Goal: Transaction & Acquisition: Purchase product/service

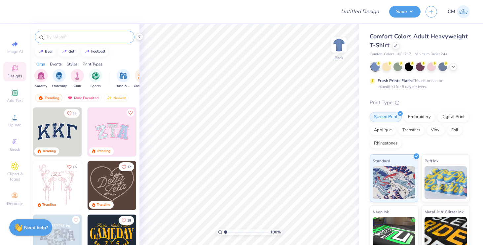
click at [114, 40] on div at bounding box center [85, 37] width 100 height 13
click at [111, 37] on input "text" at bounding box center [88, 37] width 85 height 7
type input "sigma kappa"
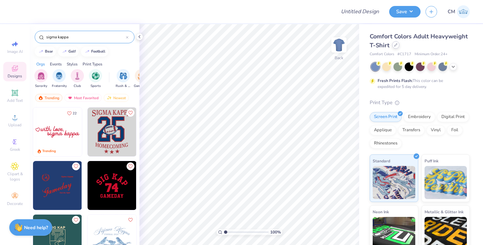
click at [397, 47] on div at bounding box center [395, 44] width 7 height 7
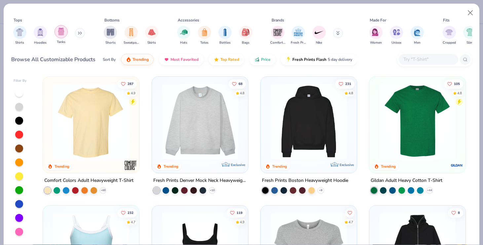
click at [60, 30] on img "filter for Tanks" at bounding box center [60, 32] width 7 height 8
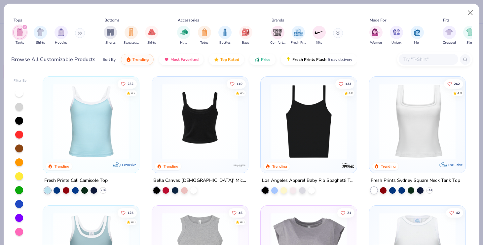
click at [179, 146] on img at bounding box center [199, 121] width 83 height 76
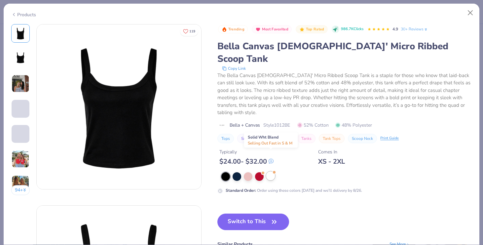
click at [270, 172] on div at bounding box center [270, 176] width 9 height 9
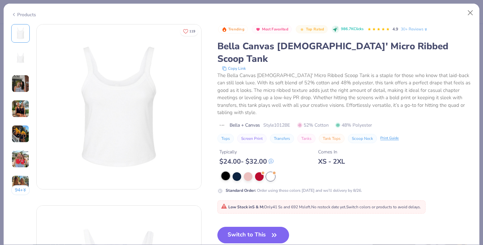
click at [225, 172] on div at bounding box center [225, 176] width 9 height 9
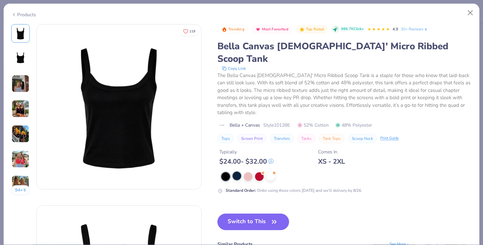
click at [238, 172] on div at bounding box center [237, 176] width 9 height 9
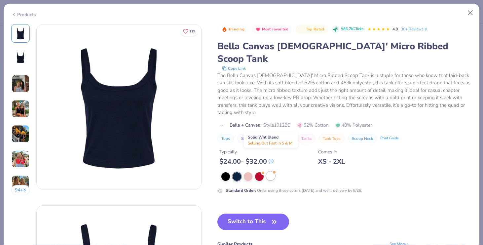
click at [271, 172] on div at bounding box center [270, 176] width 9 height 9
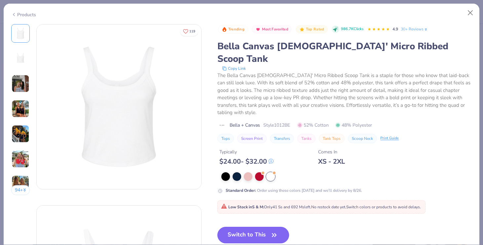
click at [263, 227] on button "Switch to This" at bounding box center [253, 235] width 72 height 17
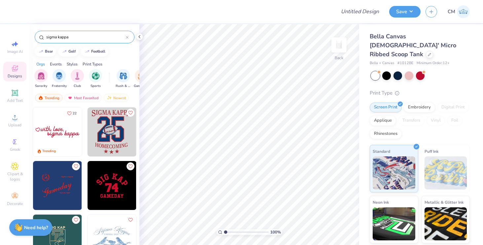
click at [66, 130] on img at bounding box center [57, 131] width 49 height 49
click at [428, 52] on icon at bounding box center [429, 53] width 3 height 3
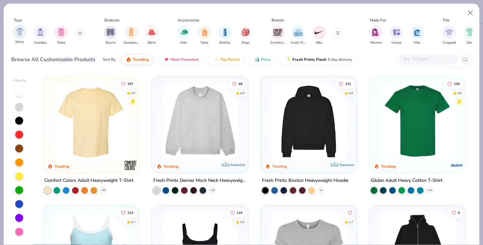
click at [20, 36] on div "filter for Shirts" at bounding box center [19, 31] width 13 height 13
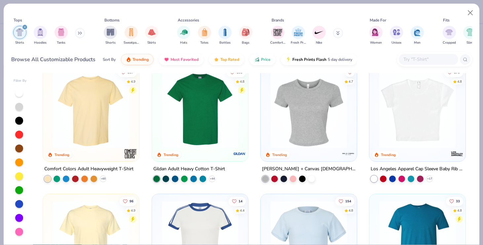
scroll to position [13, 0]
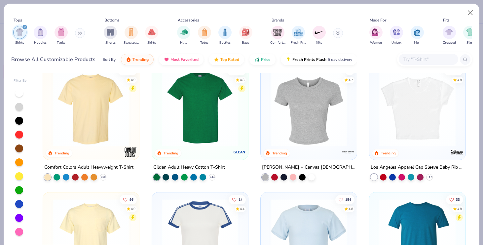
click at [411, 108] on img at bounding box center [417, 108] width 83 height 76
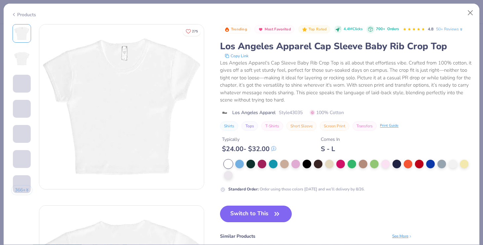
click at [266, 210] on button "Switch to This" at bounding box center [256, 214] width 72 height 17
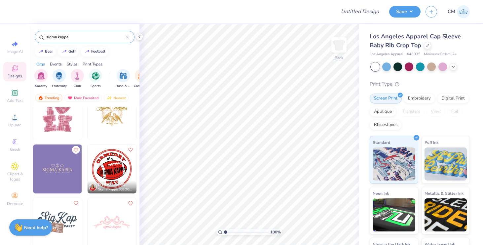
scroll to position [499, 0]
click at [56, 167] on img at bounding box center [57, 168] width 49 height 49
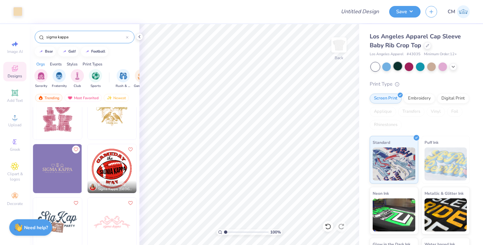
click at [399, 67] on div at bounding box center [398, 66] width 9 height 9
click at [454, 66] on icon at bounding box center [453, 65] width 5 height 5
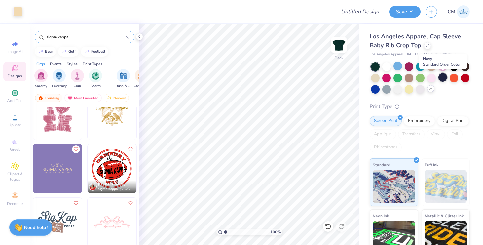
click at [444, 77] on div at bounding box center [442, 77] width 9 height 9
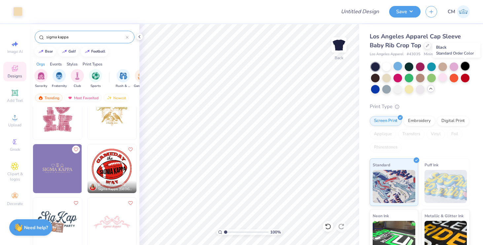
click at [464, 67] on div at bounding box center [465, 66] width 9 height 9
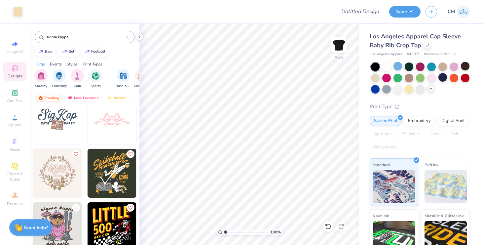
scroll to position [606, 0]
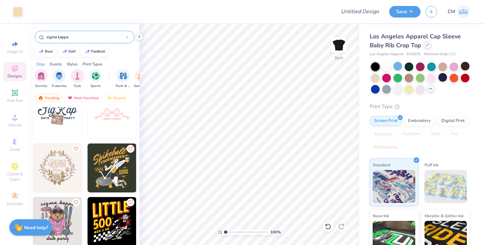
click at [428, 44] on icon at bounding box center [427, 45] width 3 height 3
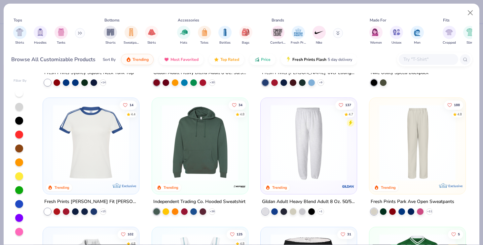
scroll to position [625, 0]
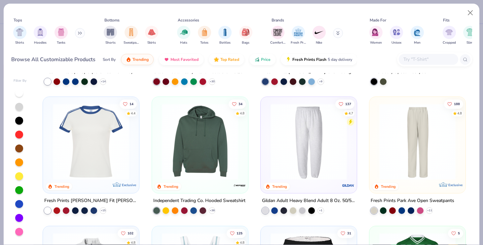
click at [94, 153] on img at bounding box center [91, 141] width 83 height 76
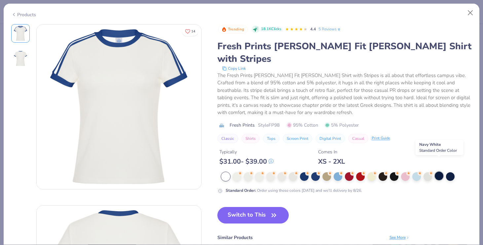
click at [439, 172] on div at bounding box center [439, 176] width 9 height 9
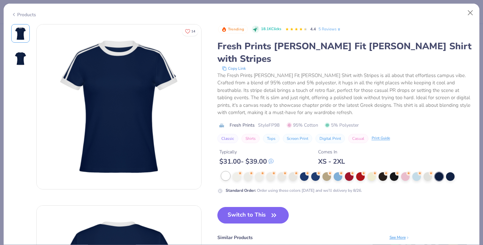
click at [225, 172] on div at bounding box center [225, 176] width 9 height 9
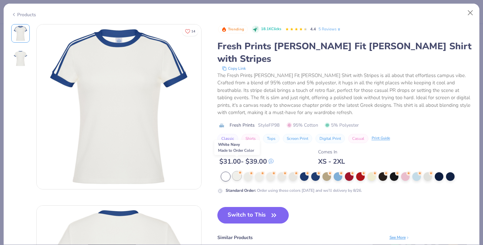
click at [239, 172] on div at bounding box center [237, 176] width 9 height 9
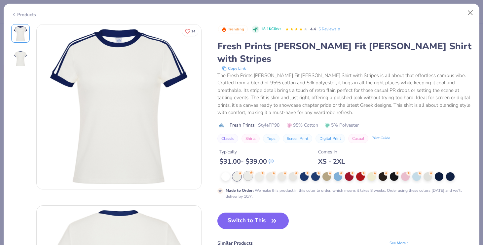
click at [249, 172] on div at bounding box center [248, 176] width 9 height 9
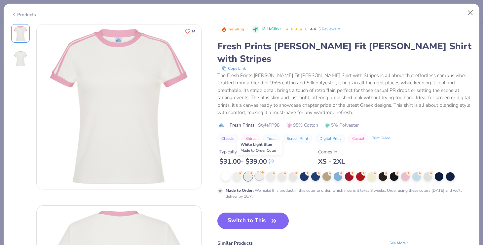
click at [256, 172] on div at bounding box center [259, 176] width 9 height 9
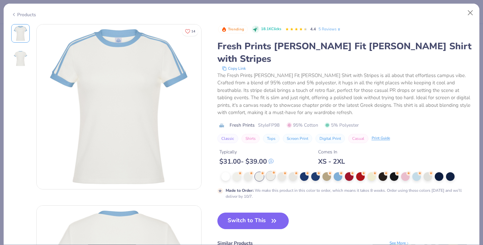
click at [270, 172] on div at bounding box center [270, 176] width 9 height 9
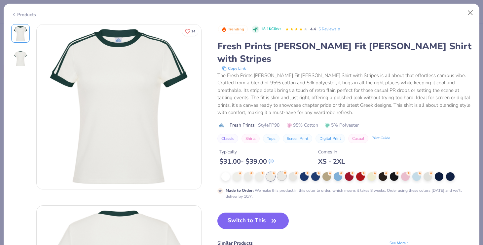
click at [281, 172] on div at bounding box center [282, 176] width 9 height 9
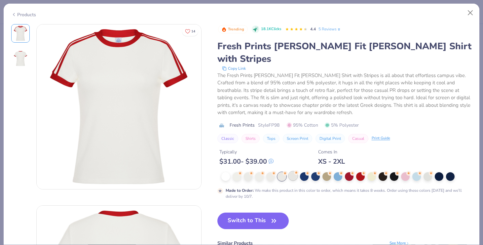
click at [293, 172] on div at bounding box center [293, 176] width 9 height 9
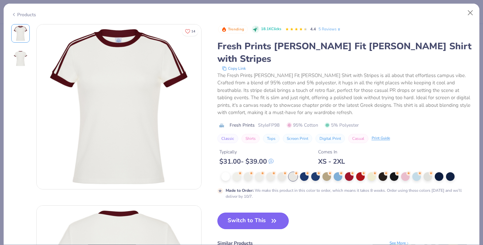
click at [268, 212] on button "Switch to This" at bounding box center [253, 220] width 72 height 17
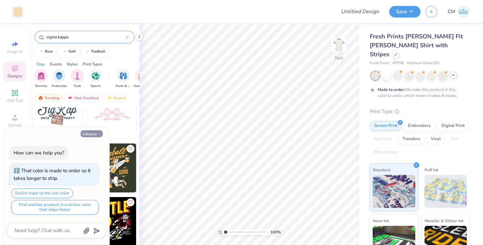
click at [96, 133] on button "Collapse" at bounding box center [92, 133] width 22 height 7
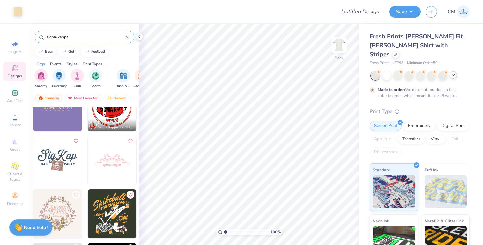
scroll to position [564, 0]
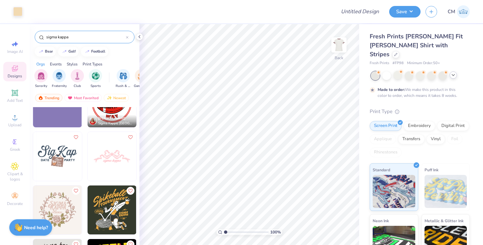
click at [109, 160] on img at bounding box center [112, 156] width 49 height 49
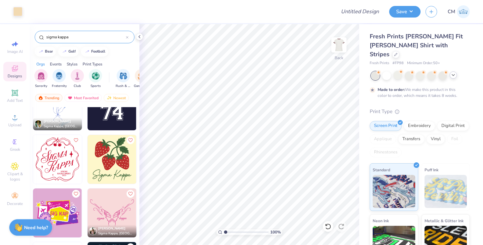
scroll to position [1208, 0]
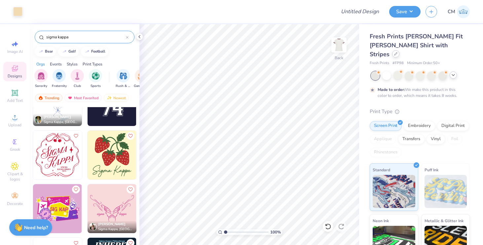
click at [426, 48] on div "Fresh Prints [PERSON_NAME] Fit [PERSON_NAME] Shirt with Stripes" at bounding box center [420, 45] width 100 height 27
click at [397, 53] on icon at bounding box center [396, 54] width 3 height 3
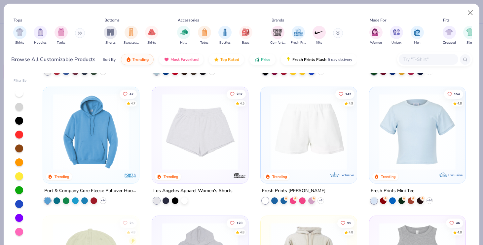
scroll to position [871, 0]
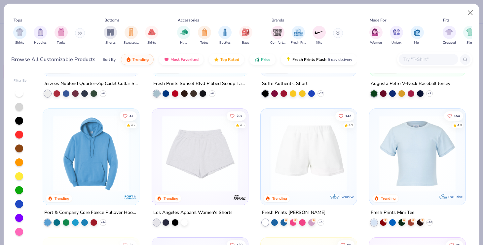
click at [439, 150] on img at bounding box center [417, 153] width 83 height 76
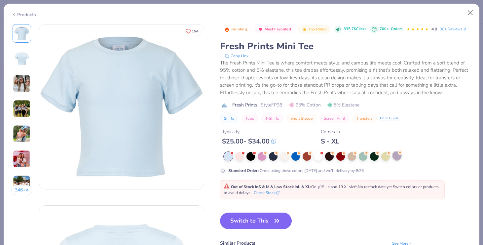
click at [395, 155] on div at bounding box center [397, 155] width 9 height 9
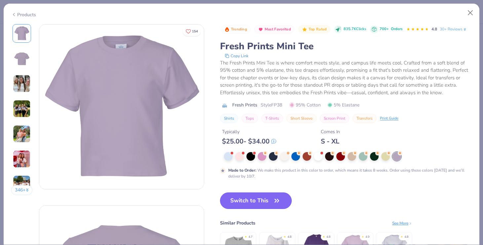
click at [274, 195] on button "Switch to This" at bounding box center [256, 200] width 72 height 17
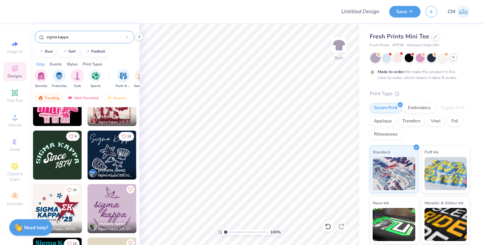
scroll to position [2065, 0]
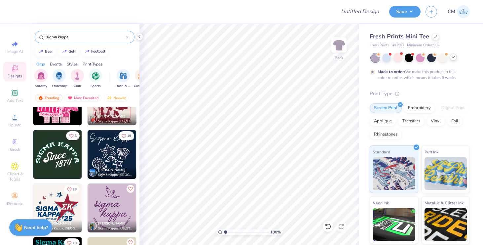
click at [56, 157] on img at bounding box center [57, 154] width 49 height 49
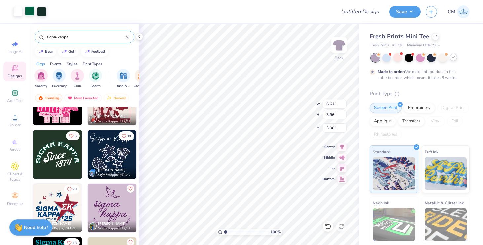
click at [33, 12] on div at bounding box center [29, 10] width 9 height 9
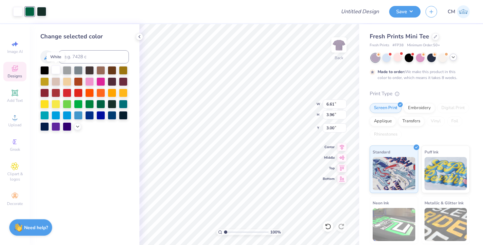
click at [56, 72] on div at bounding box center [56, 69] width 9 height 9
click at [140, 38] on icon at bounding box center [139, 36] width 5 height 5
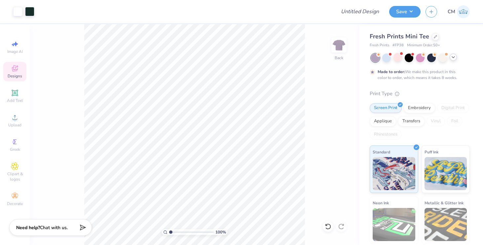
click at [15, 68] on icon at bounding box center [15, 68] width 8 height 8
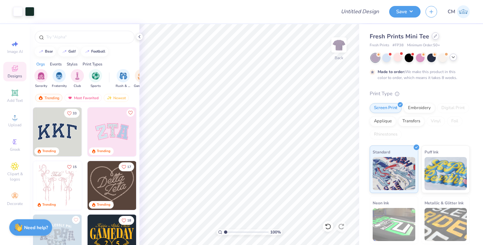
click at [433, 39] on div at bounding box center [435, 35] width 7 height 7
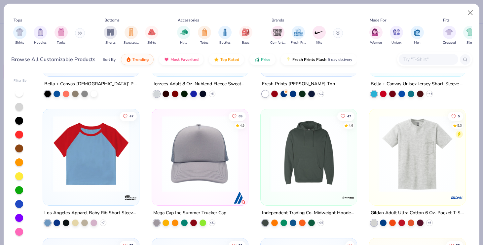
scroll to position [1645, 0]
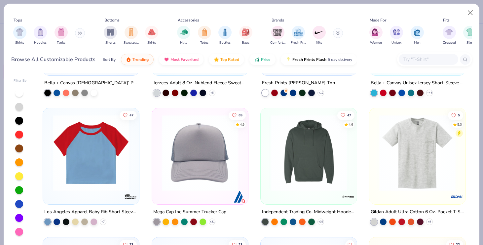
click at [119, 150] on img at bounding box center [91, 153] width 83 height 76
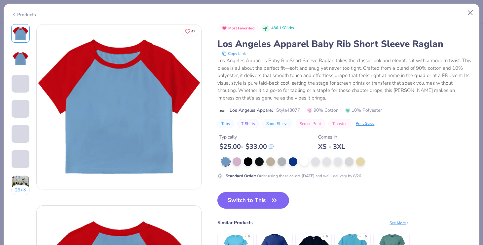
click at [242, 152] on div "Most Favorited 486.1K Clicks Los Angeles Apparel Baby Rib Short Sleeve Raglan C…" at bounding box center [344, 101] width 254 height 155
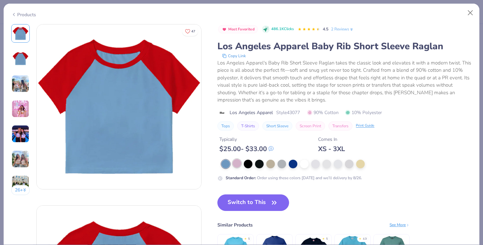
click at [239, 164] on div at bounding box center [237, 163] width 9 height 9
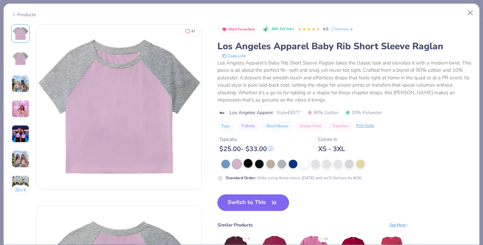
click at [249, 164] on div at bounding box center [248, 163] width 9 height 9
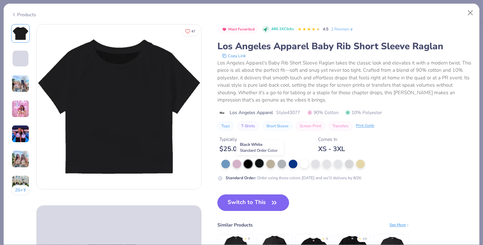
click at [261, 165] on div at bounding box center [259, 163] width 9 height 9
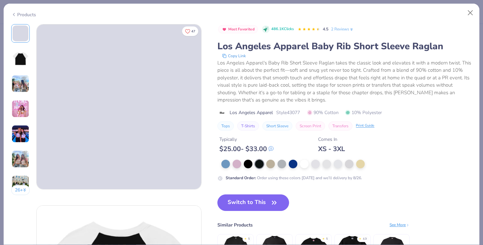
click at [279, 169] on div "Standard Order : Order using these colors [DATE] and we’ll delivery by 8/26." at bounding box center [344, 170] width 254 height 21
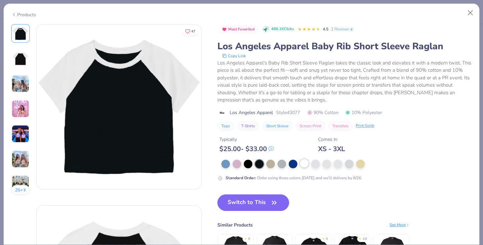
click at [305, 165] on div at bounding box center [304, 163] width 9 height 9
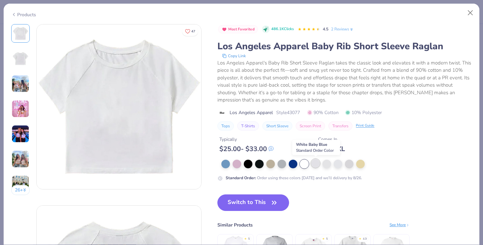
click at [318, 165] on div at bounding box center [315, 163] width 9 height 9
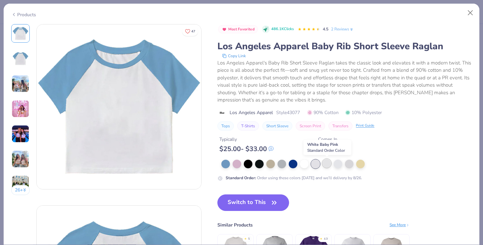
click at [329, 167] on div at bounding box center [327, 163] width 9 height 9
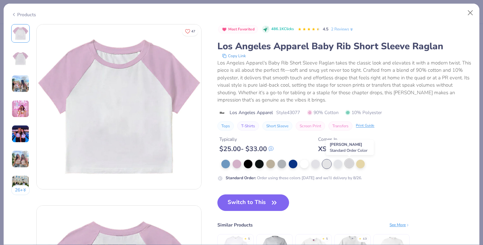
click at [348, 167] on div at bounding box center [349, 163] width 9 height 9
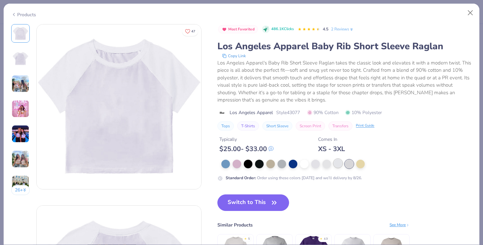
click at [336, 165] on div at bounding box center [338, 163] width 9 height 9
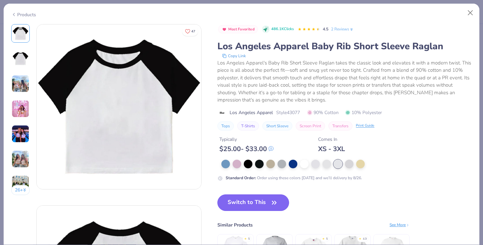
click at [270, 199] on button "Switch to This" at bounding box center [253, 202] width 72 height 17
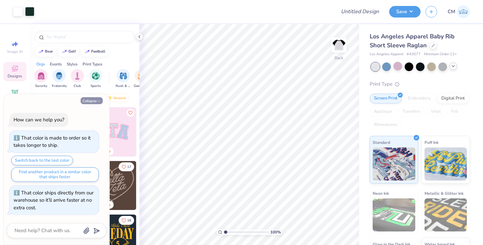
click at [96, 99] on button "Collapse" at bounding box center [92, 100] width 22 height 7
type textarea "x"
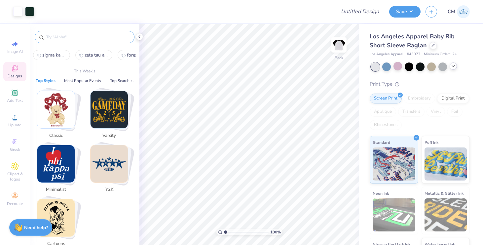
click at [87, 36] on input "text" at bounding box center [88, 37] width 85 height 7
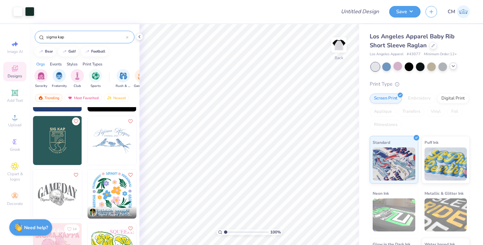
scroll to position [99, 0]
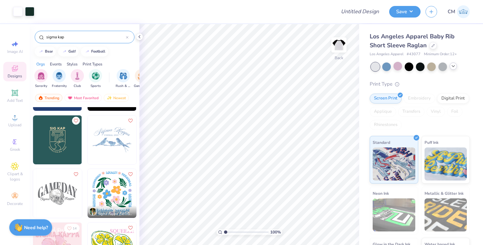
type input "sigma kap"
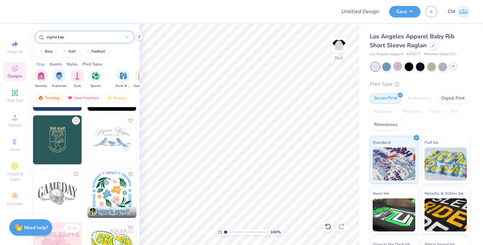
click at [55, 190] on img at bounding box center [57, 193] width 49 height 49
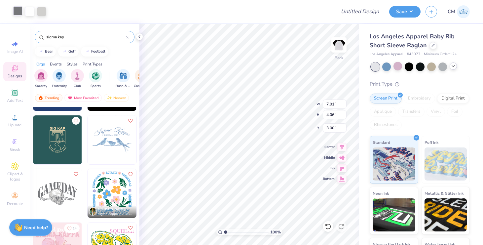
click at [17, 14] on div at bounding box center [17, 10] width 9 height 9
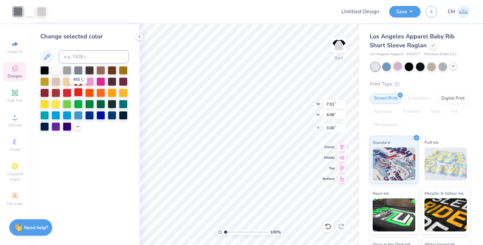
click at [83, 93] on div at bounding box center [78, 92] width 9 height 9
